Goal: Browse casually: Explore the website without a specific task or goal

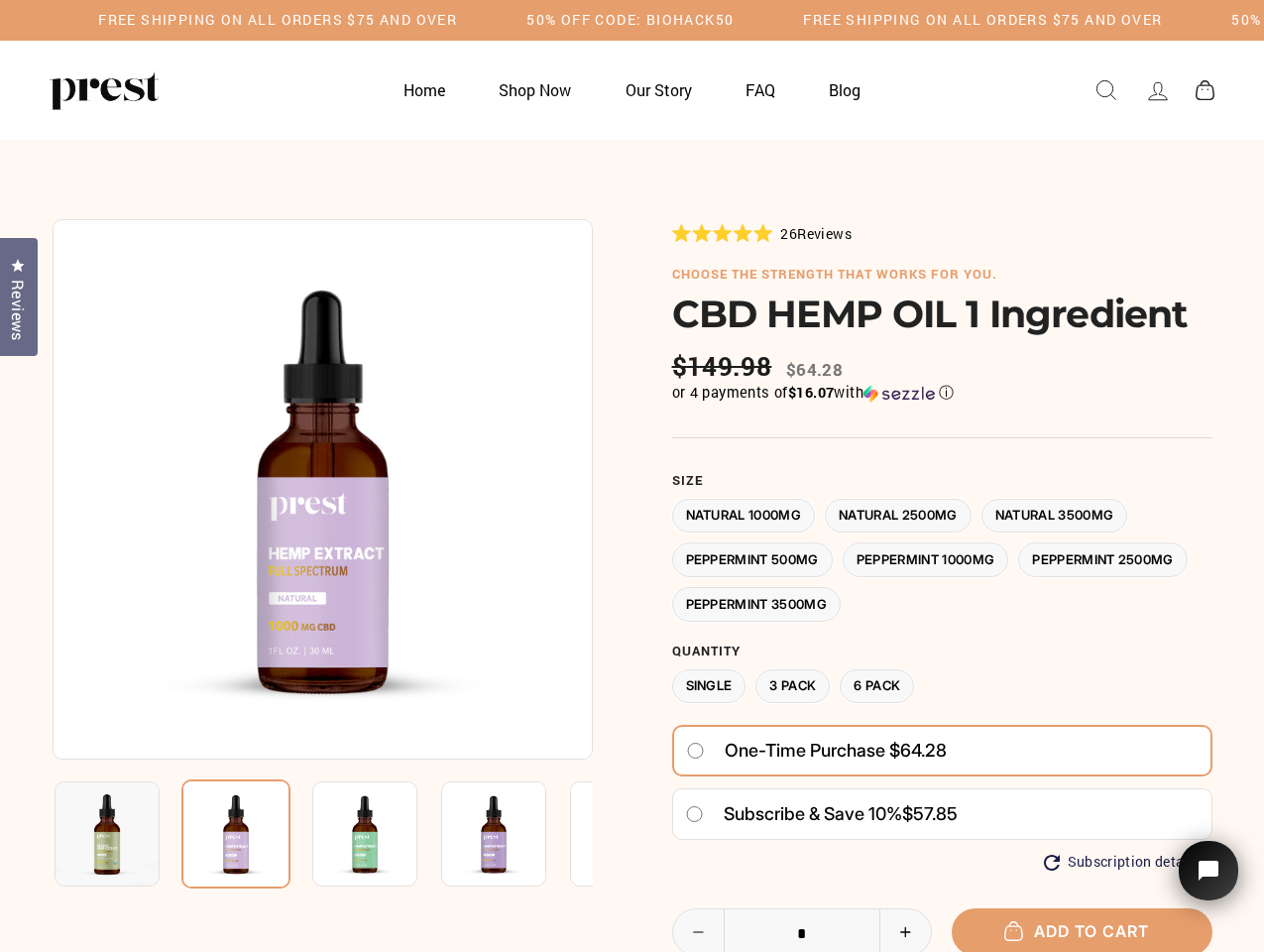
click at [632, 476] on div at bounding box center [632, 721] width 1160 height 1006
click at [458, 20] on h5 "Free Shipping on all orders $75 and over" at bounding box center [277, 20] width 359 height 17
click at [323, 488] on img at bounding box center [323, 488] width 541 height 540
click at [323, 834] on img at bounding box center [365, 833] width 105 height 105
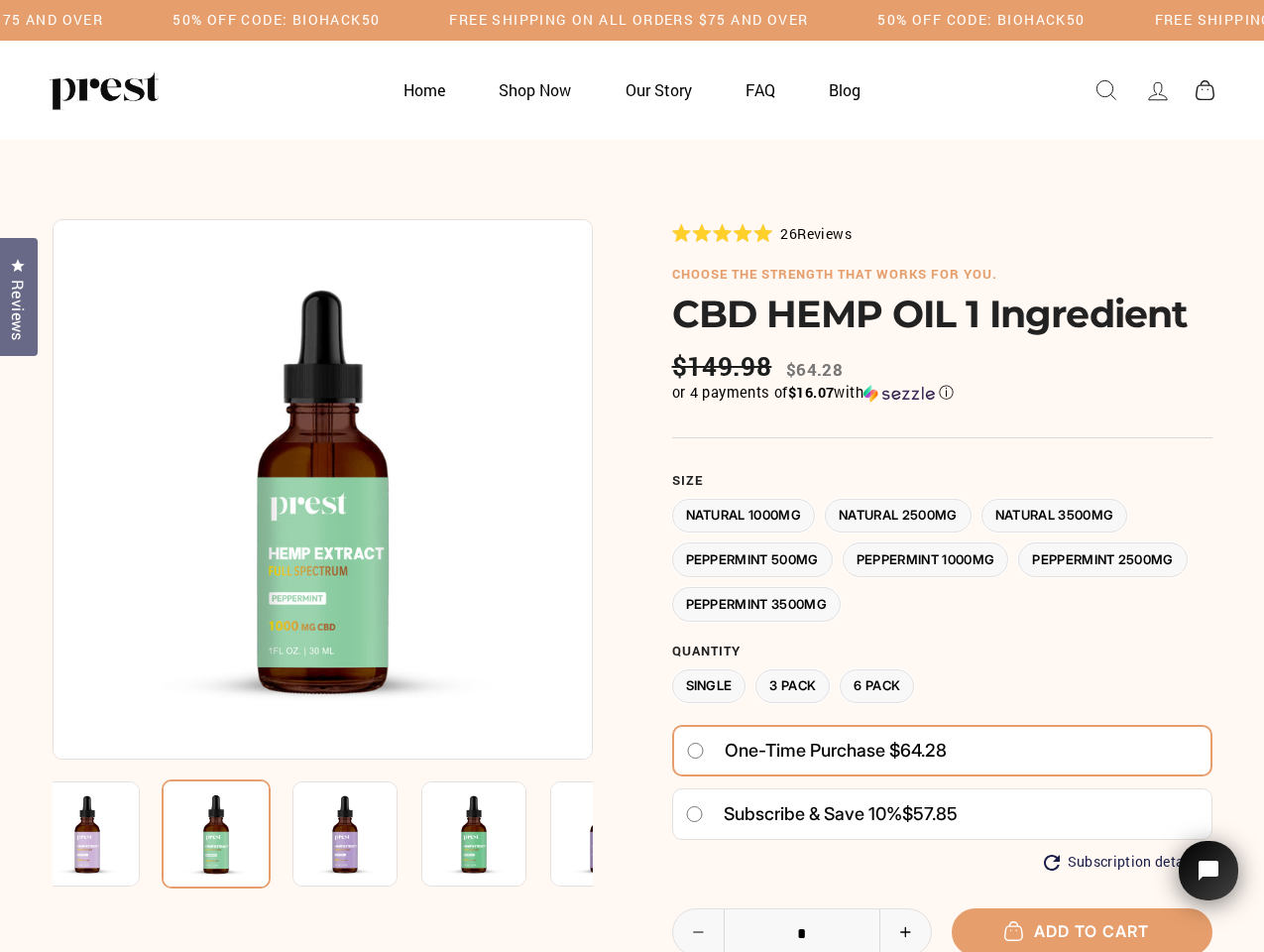
click at [107, 834] on img at bounding box center [87, 833] width 105 height 105
click at [236, 834] on img at bounding box center [216, 833] width 109 height 109
click at [365, 834] on img at bounding box center [345, 833] width 105 height 105
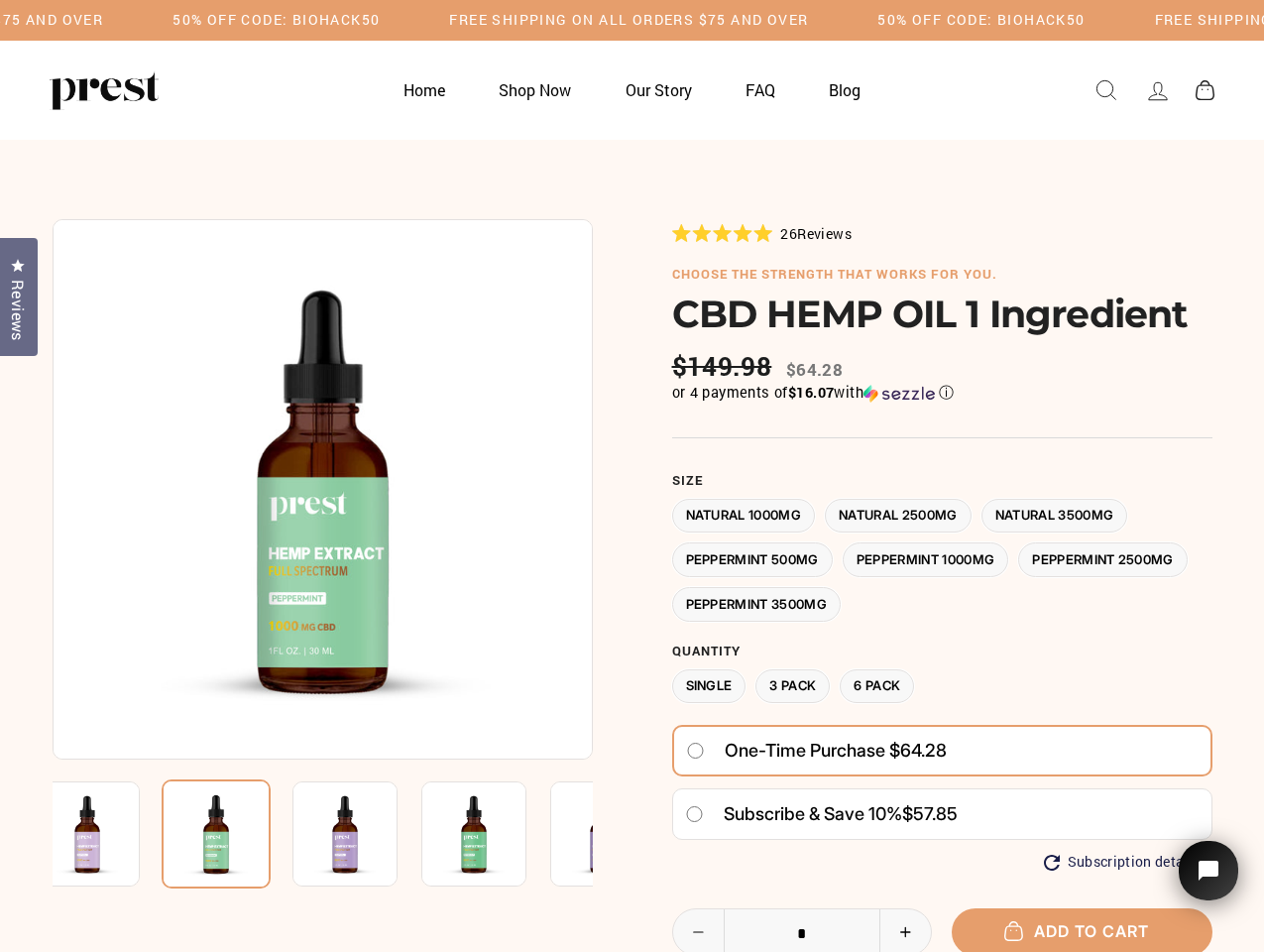
click at [365, 834] on img at bounding box center [345, 833] width 105 height 105
